Goal: Information Seeking & Learning: Check status

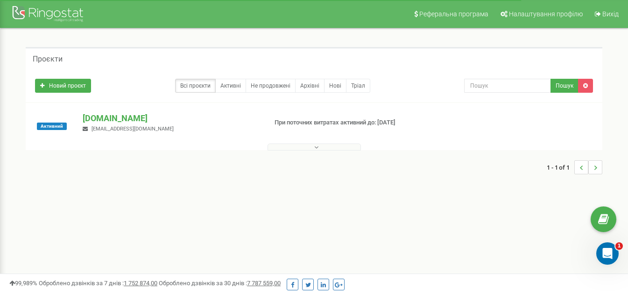
click at [286, 146] on button at bounding box center [313, 147] width 93 height 7
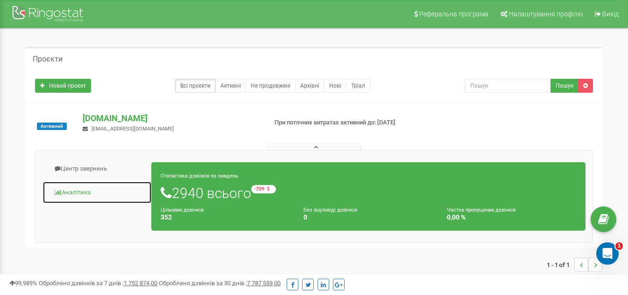
click at [85, 189] on link "Аналiтика" at bounding box center [96, 193] width 109 height 23
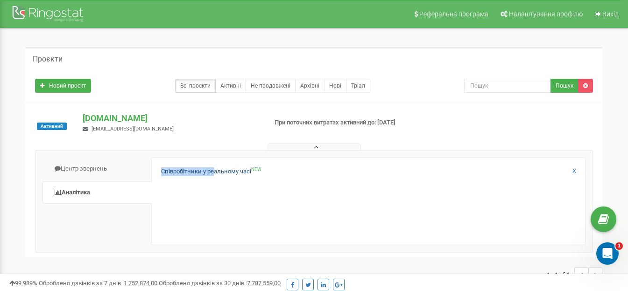
click at [213, 168] on div "Співробітники у реальному часі NEW X" at bounding box center [368, 202] width 434 height 88
click at [213, 168] on link "Співробітники у реальному часі NEW" at bounding box center [211, 172] width 100 height 9
click at [288, 147] on button at bounding box center [313, 147] width 93 height 7
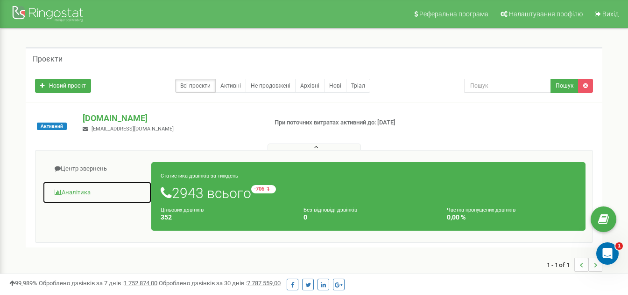
click at [66, 191] on link "Аналiтика" at bounding box center [96, 193] width 109 height 23
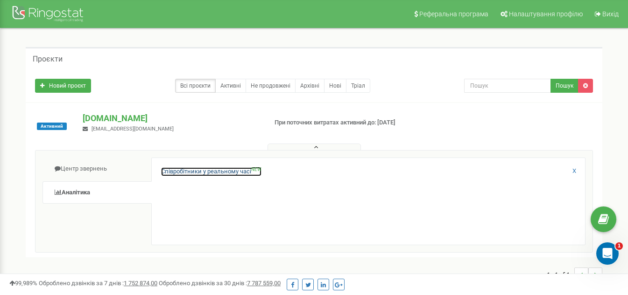
click at [197, 172] on link "Співробітники у реальному часі NEW" at bounding box center [211, 172] width 100 height 9
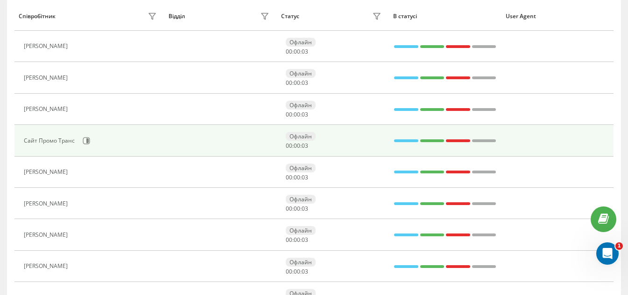
scroll to position [140, 0]
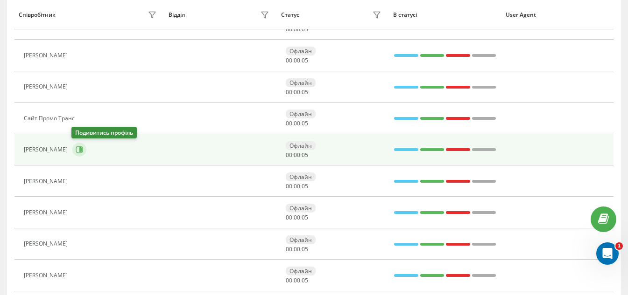
click at [81, 152] on icon at bounding box center [79, 149] width 7 height 7
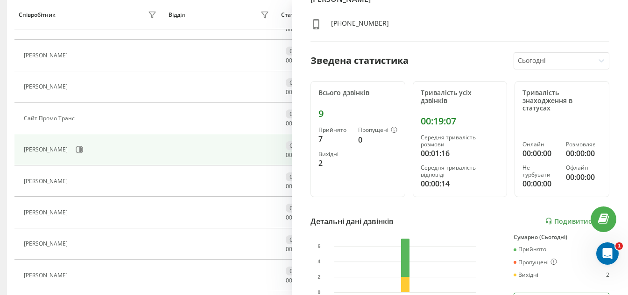
scroll to position [33, 0]
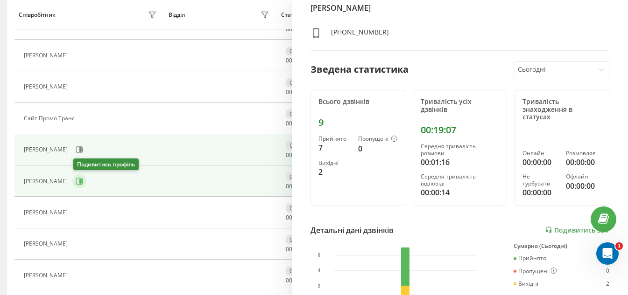
click at [80, 184] on icon at bounding box center [79, 181] width 7 height 7
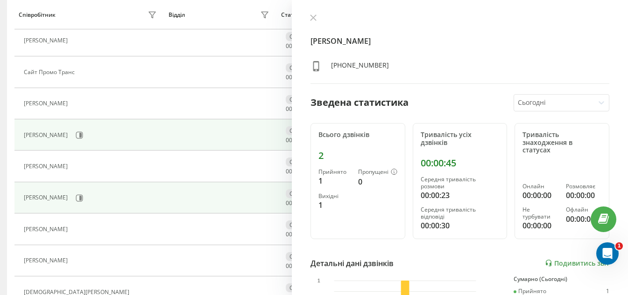
scroll to position [187, 0]
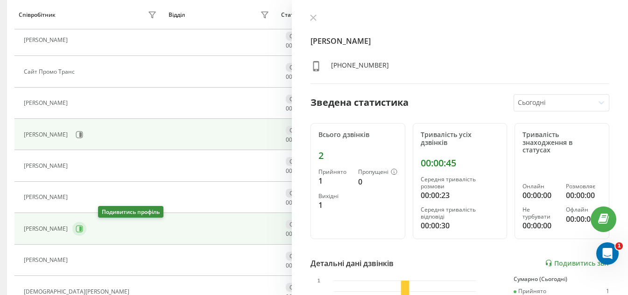
click at [83, 229] on icon at bounding box center [79, 228] width 7 height 7
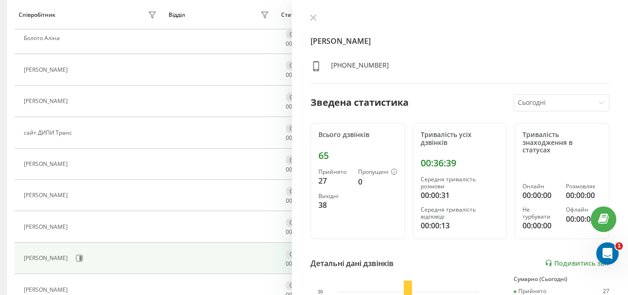
scroll to position [549, 0]
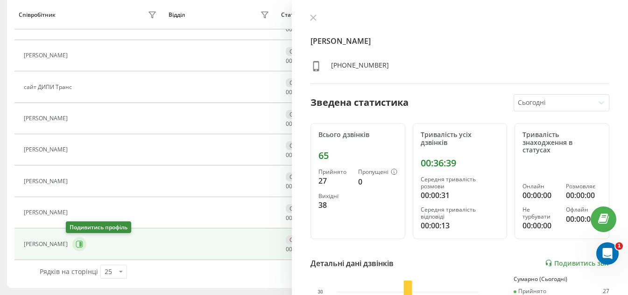
click at [76, 241] on icon at bounding box center [79, 244] width 7 height 7
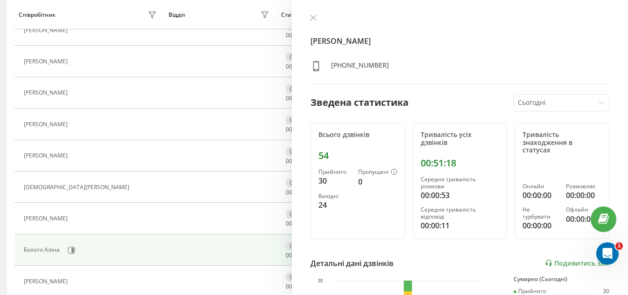
scroll to position [269, 0]
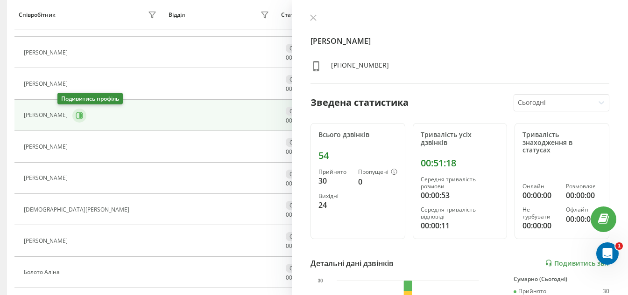
click at [76, 115] on icon at bounding box center [79, 115] width 7 height 7
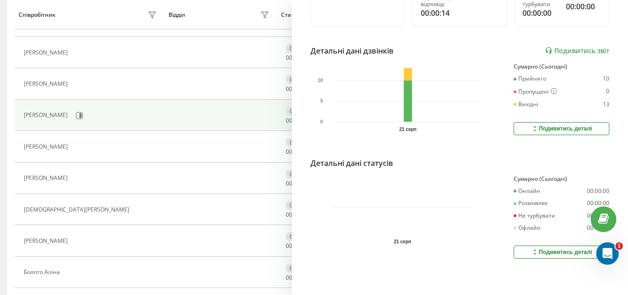
scroll to position [220, 0]
click at [557, 125] on div "Подивитись деталі" at bounding box center [561, 128] width 61 height 7
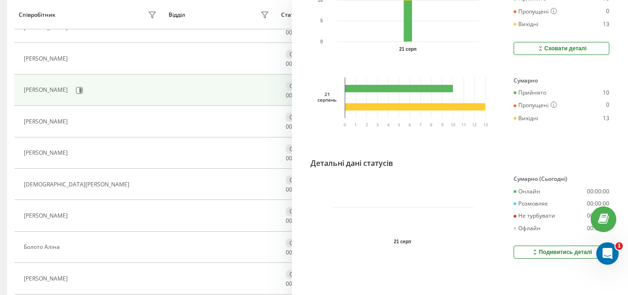
scroll to position [315, 0]
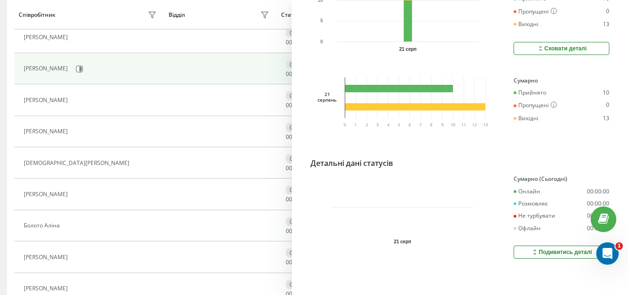
click at [363, 162] on div "Юлія Кулік +380635904930 Зведена статистика Сьогодні Всього дзвінків 23 Прийнят…" at bounding box center [460, 147] width 336 height 295
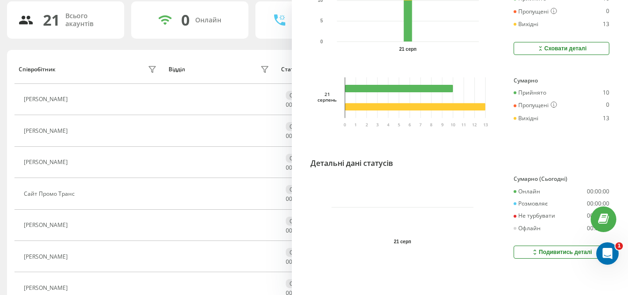
scroll to position [0, 0]
